Goal: Information Seeking & Learning: Learn about a topic

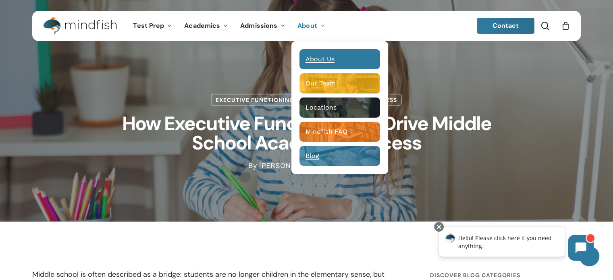
click at [317, 57] on span "About Us" at bounding box center [320, 59] width 29 height 8
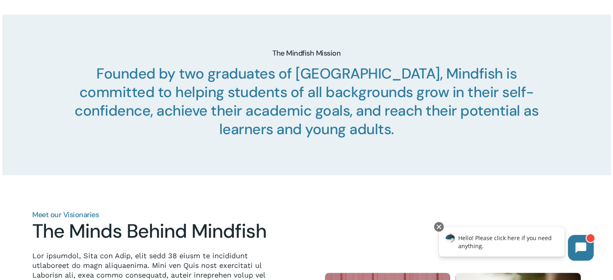
scroll to position [388, 0]
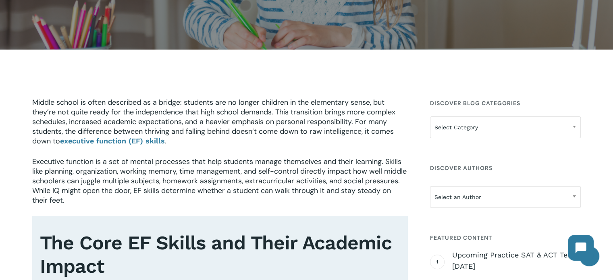
scroll to position [161, 0]
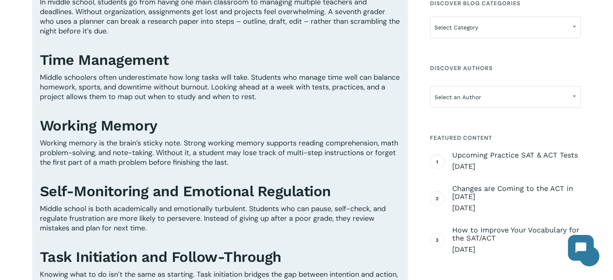
scroll to position [484, 0]
